Goal: Information Seeking & Learning: Learn about a topic

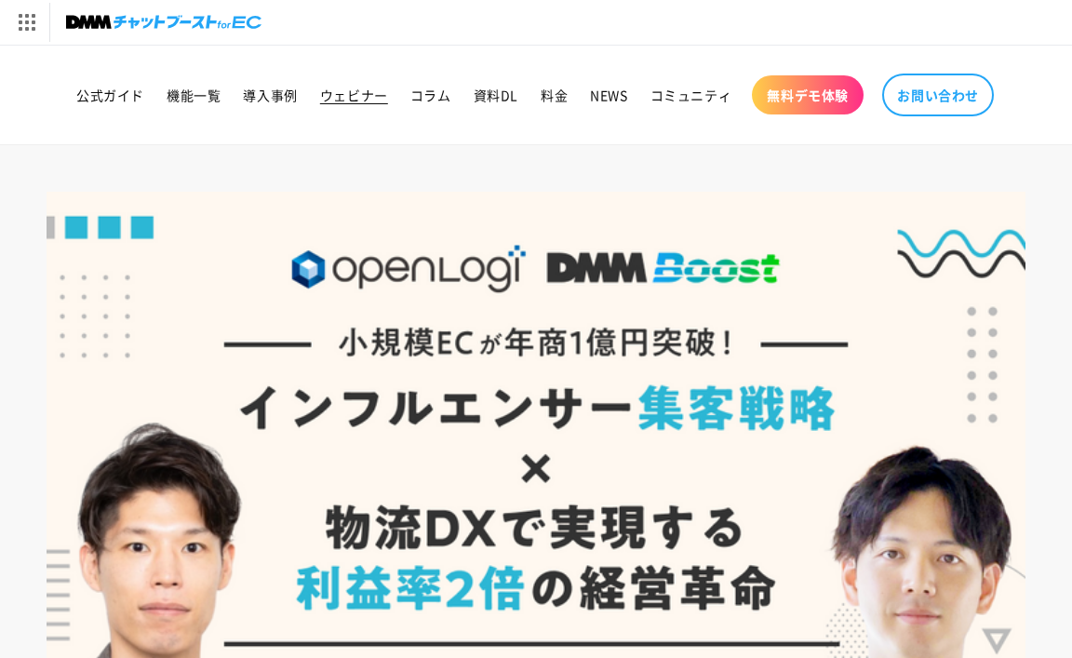
click at [359, 92] on span "ウェビナー" at bounding box center [354, 95] width 68 height 17
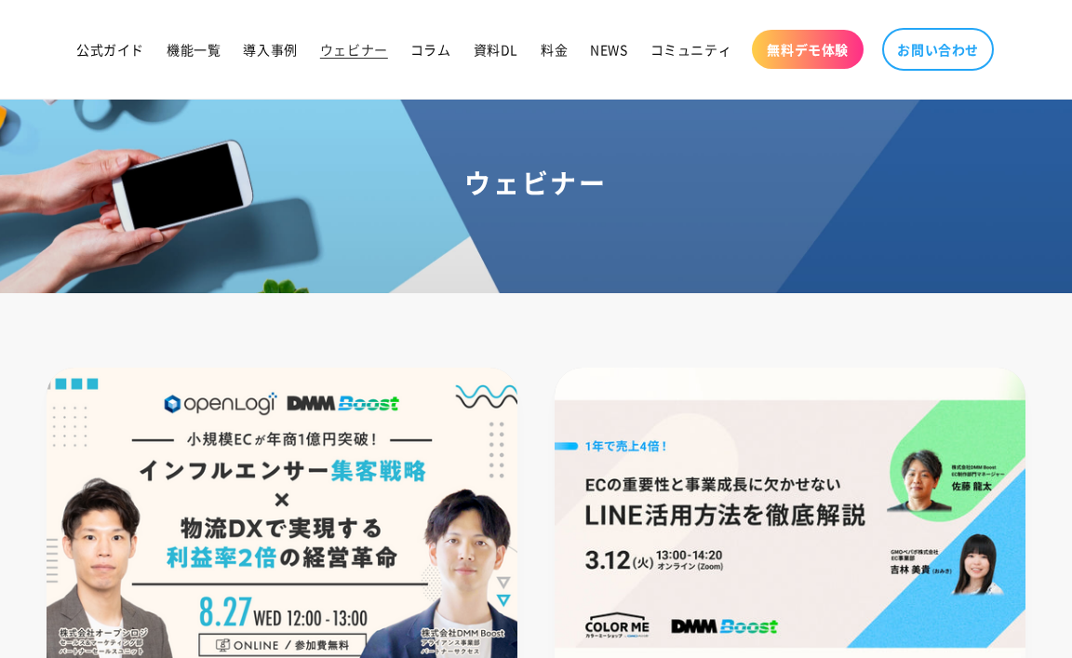
scroll to position [167, 0]
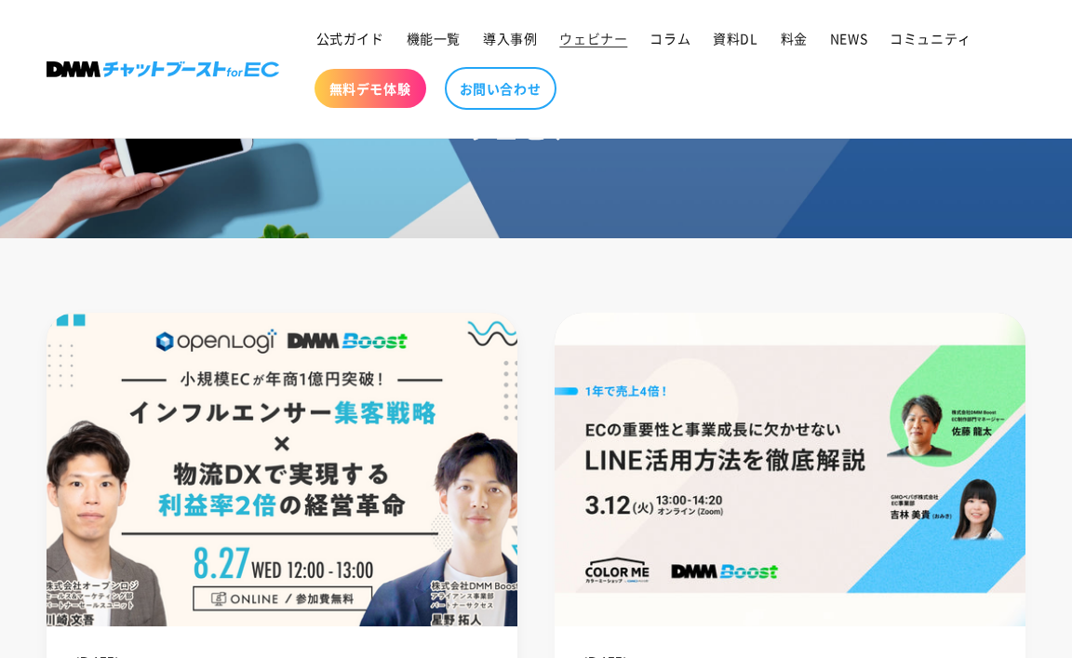
click at [220, 401] on img at bounding box center [281, 469] width 503 height 336
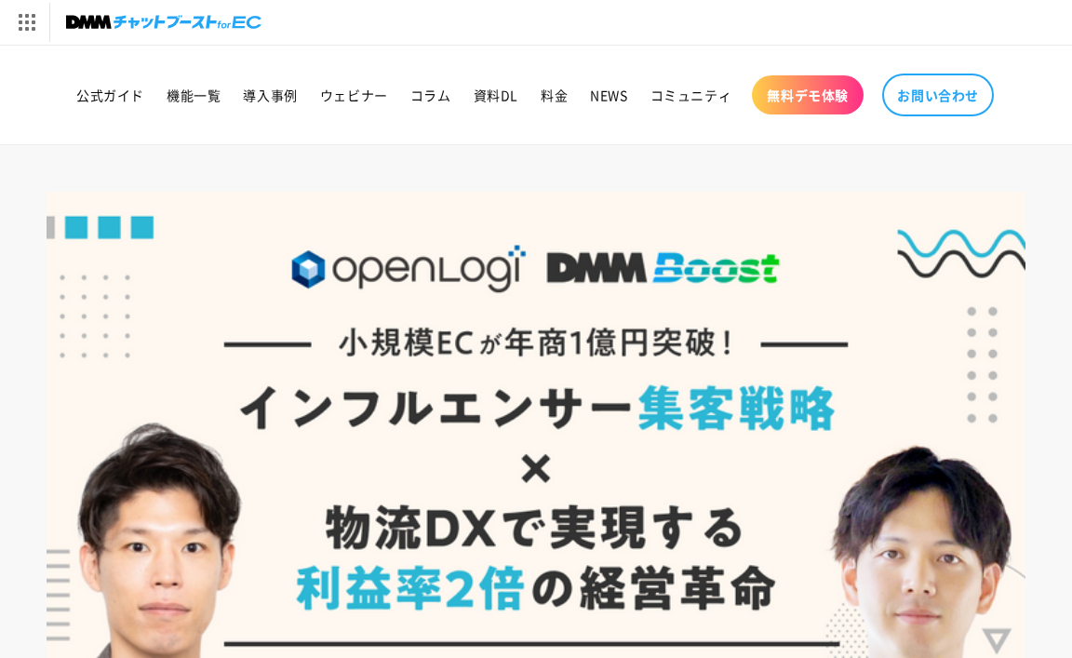
click at [491, 26] on div "DMM.com トップへ DMM TV 電子書籍 オンラインゲーム 宅配レンタル オンラインクレーンゲーム 光回線・モバイル 旅行・ホテル予約 FX/CFD" at bounding box center [536, 22] width 1072 height 45
